Goal: Find specific page/section: Find specific page/section

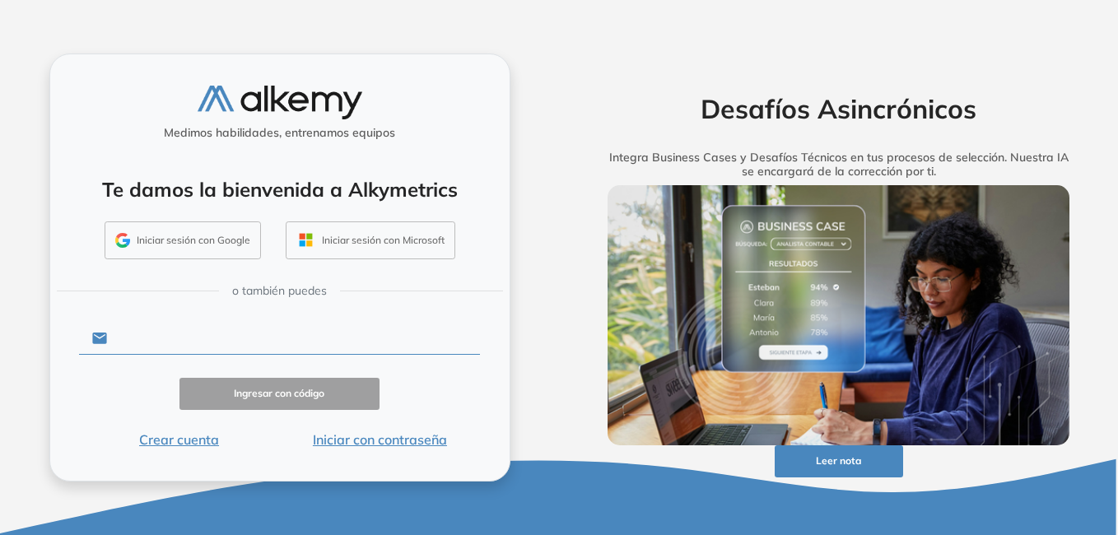
click at [189, 338] on input "text" at bounding box center [293, 338] width 373 height 31
type input "**********"
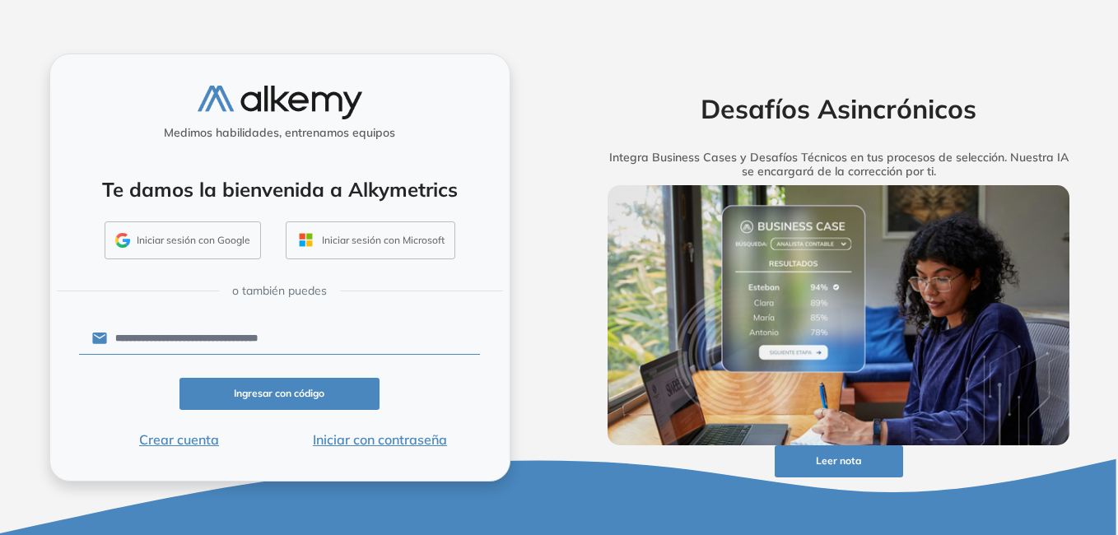
click at [407, 441] on button "Iniciar con contraseña" at bounding box center [379, 440] width 201 height 20
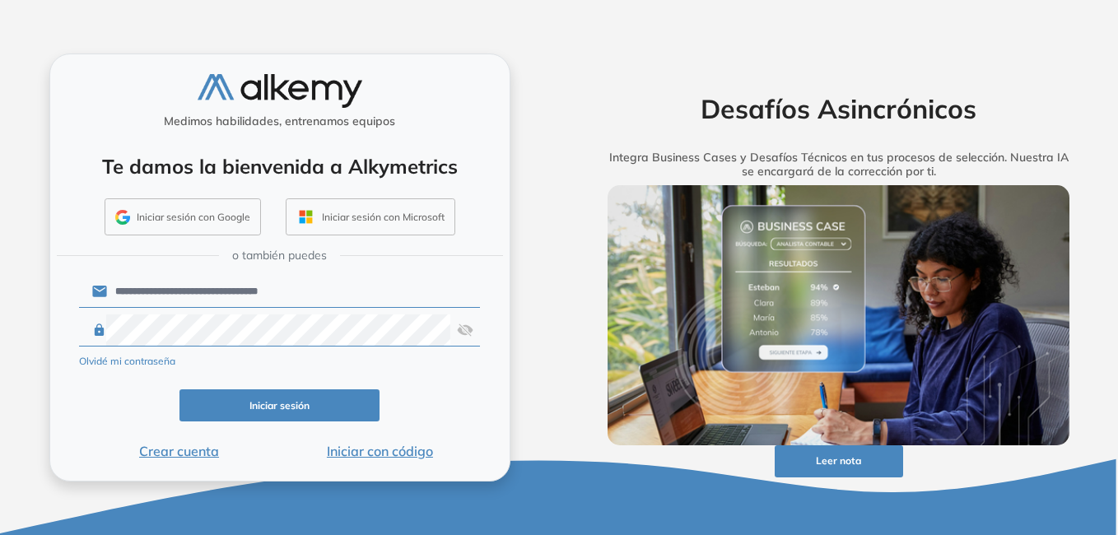
click at [248, 406] on button "Iniciar sesión" at bounding box center [280, 406] width 201 height 32
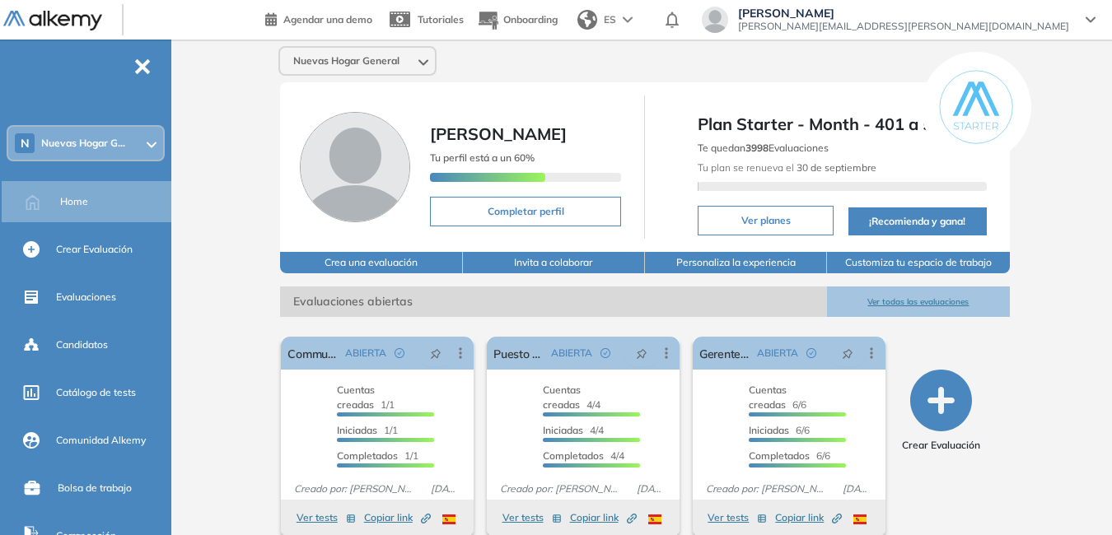
click at [118, 138] on span "Nuevas Hogar G..." at bounding box center [83, 143] width 84 height 13
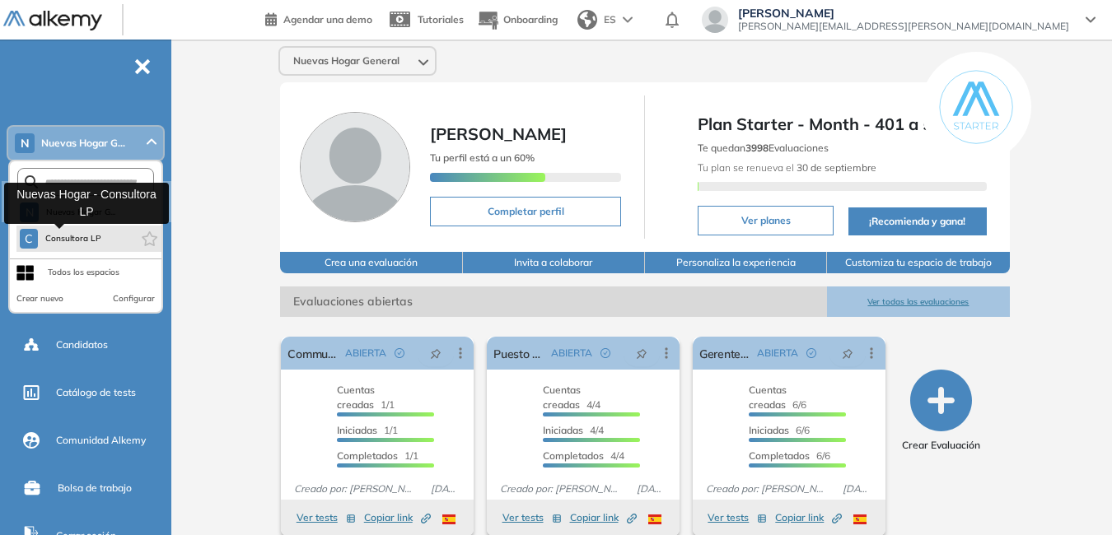
click at [74, 235] on span "Consultora LP" at bounding box center [73, 238] width 58 height 13
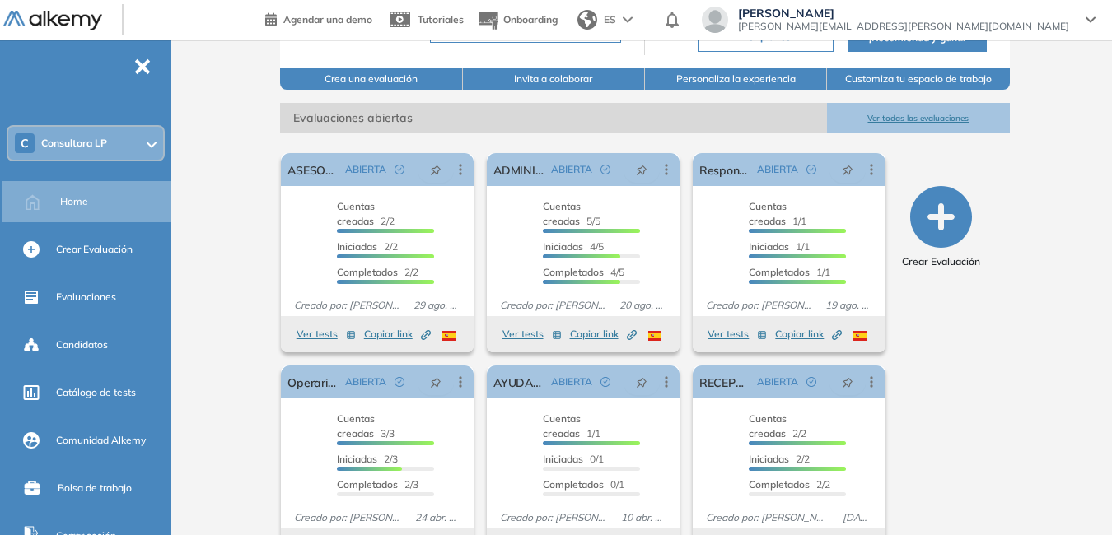
scroll to position [233, 0]
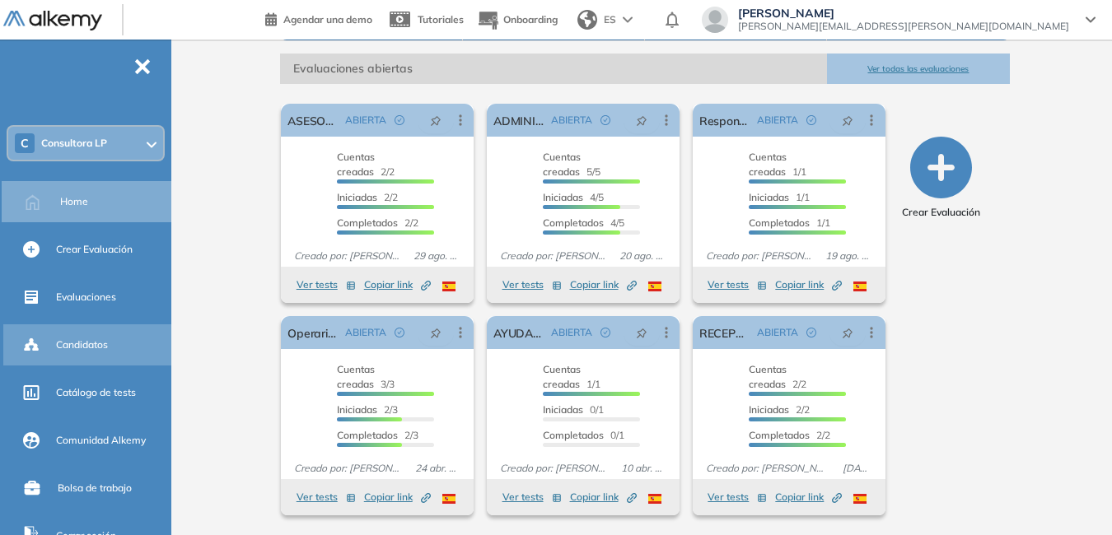
click at [114, 338] on div "Candidatos" at bounding box center [112, 345] width 112 height 28
